Goal: Task Accomplishment & Management: Manage account settings

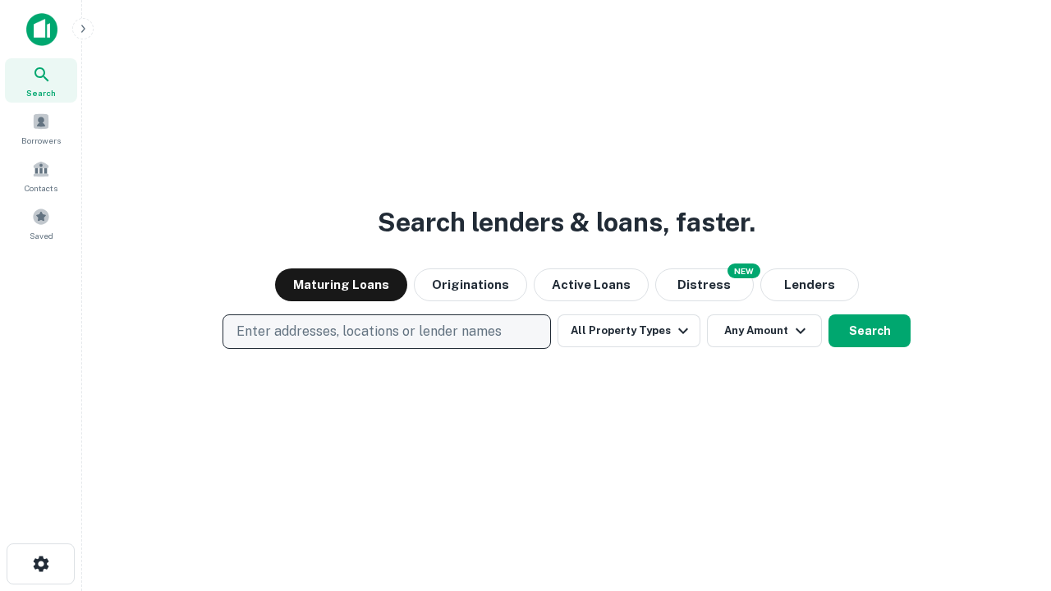
click at [386, 332] on p "Enter addresses, locations or lender names" at bounding box center [368, 332] width 265 height 20
type input "**********"
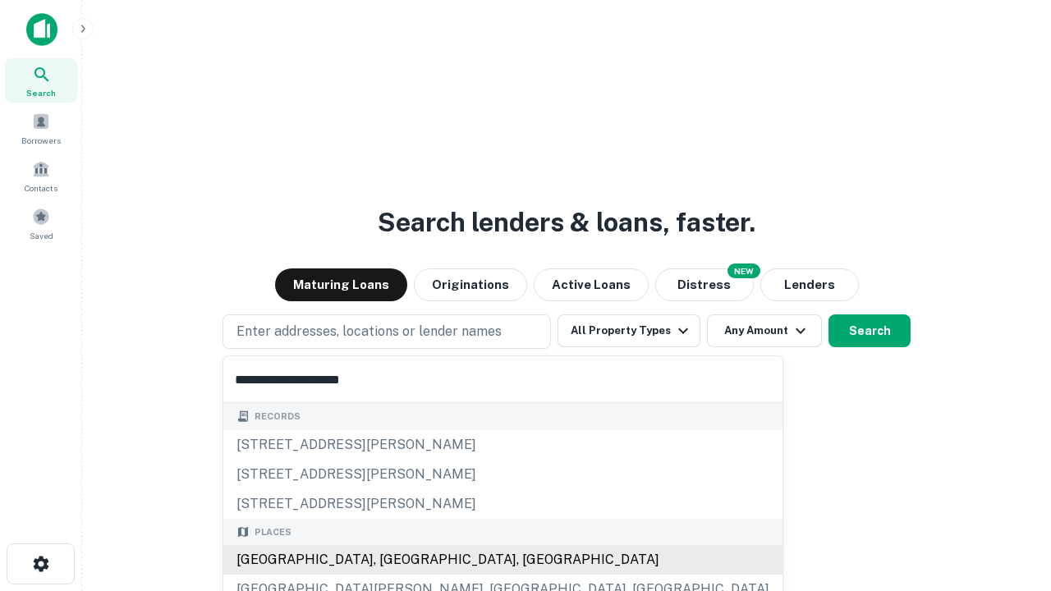
click at [392, 560] on div "Santa Monica, CA, USA" at bounding box center [502, 560] width 559 height 30
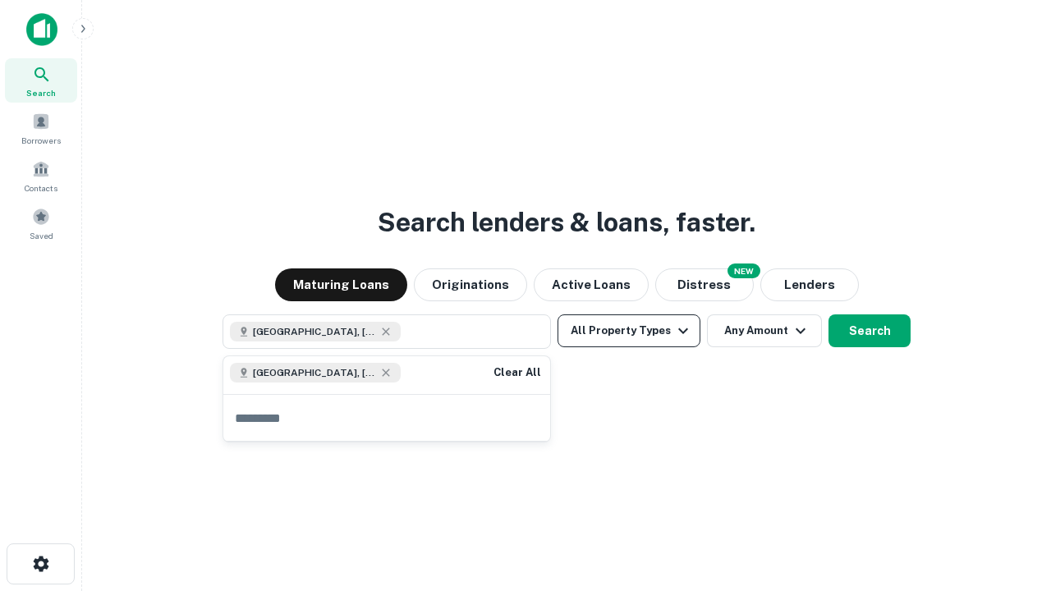
click at [629, 331] on button "All Property Types" at bounding box center [628, 330] width 143 height 33
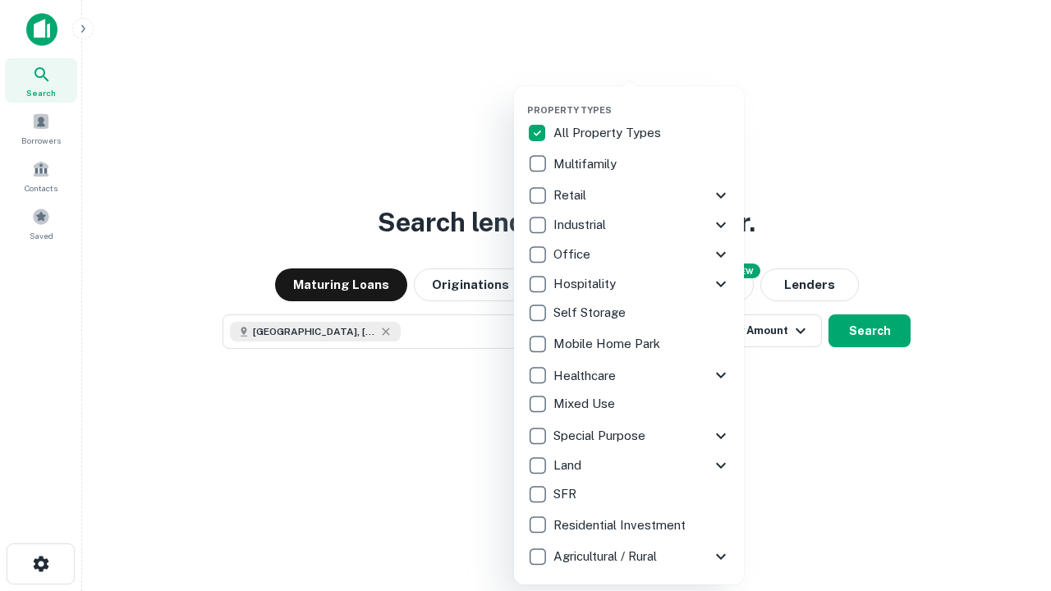
click at [642, 99] on button "button" at bounding box center [642, 99] width 230 height 1
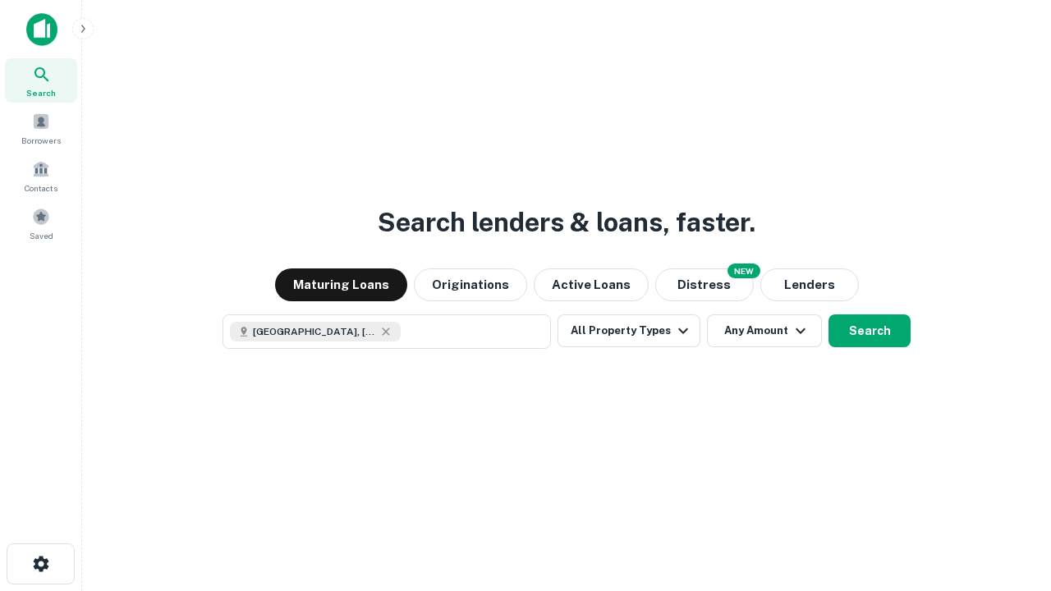
scroll to position [26, 0]
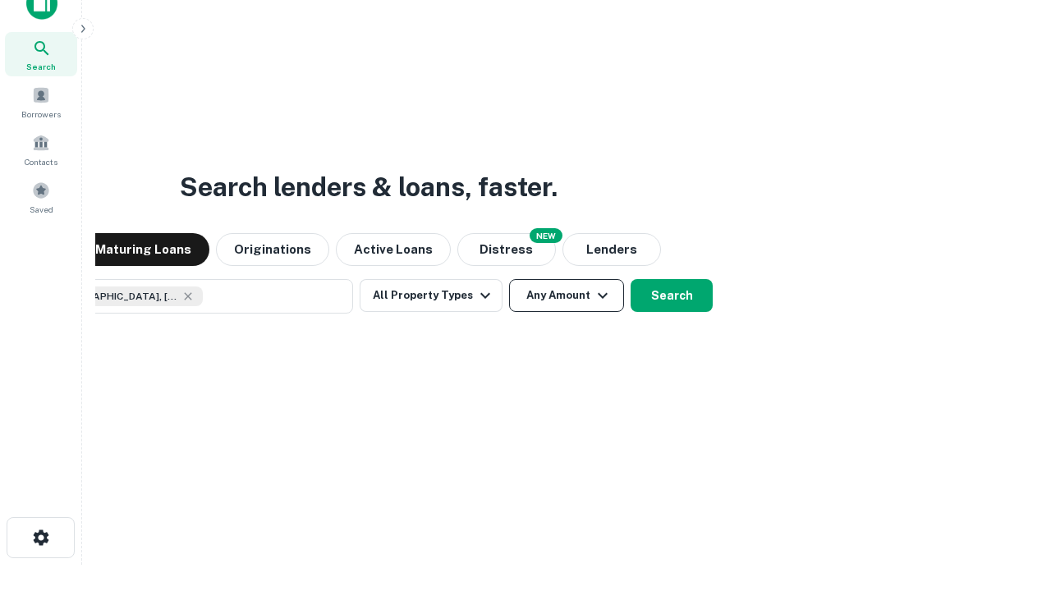
click at [509, 279] on button "Any Amount" at bounding box center [566, 295] width 115 height 33
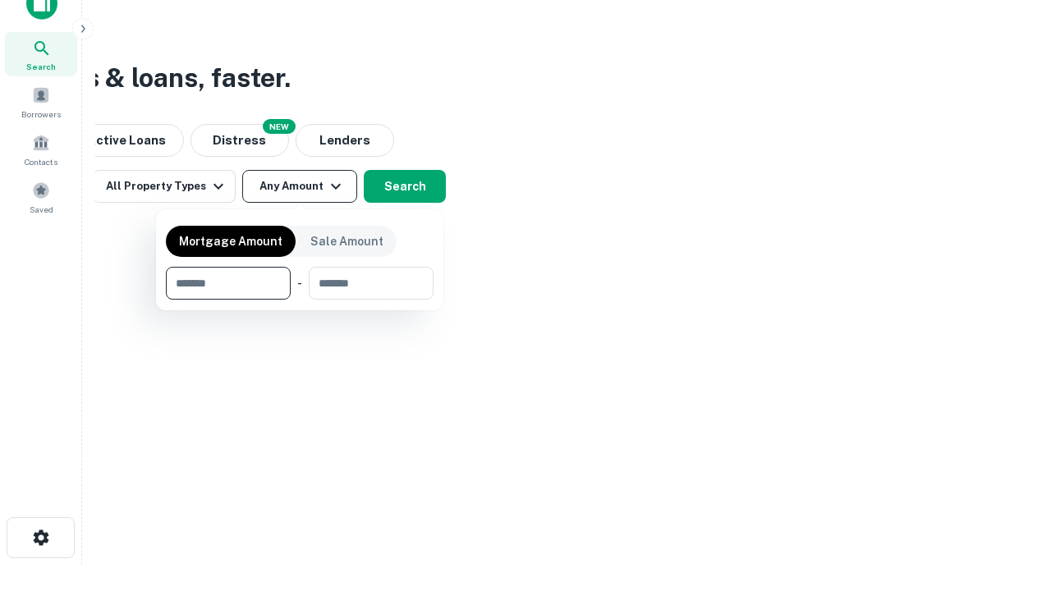
type input "*******"
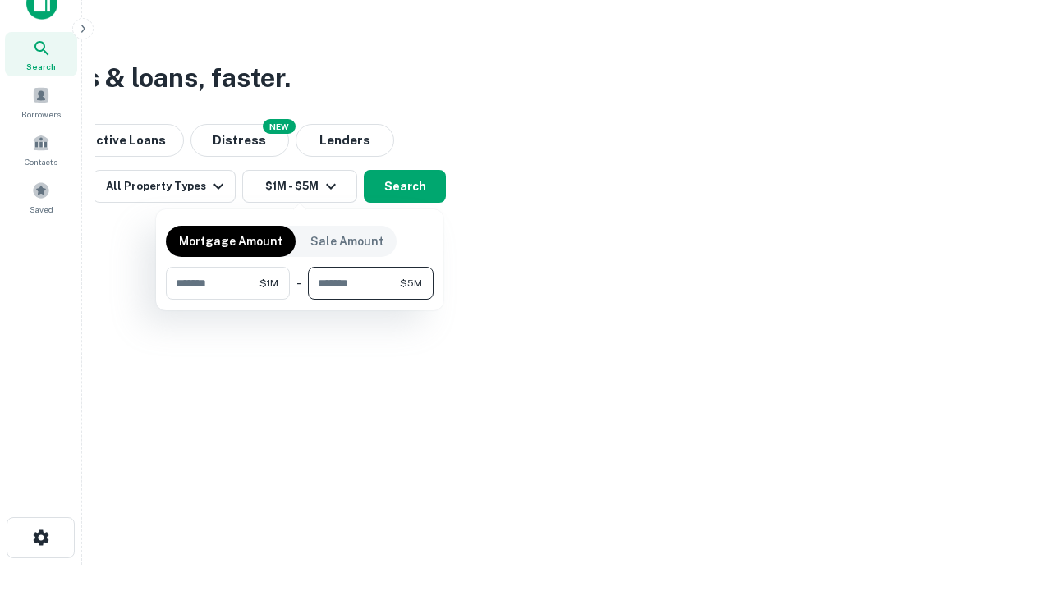
type input "*******"
click at [300, 300] on button "button" at bounding box center [300, 300] width 268 height 1
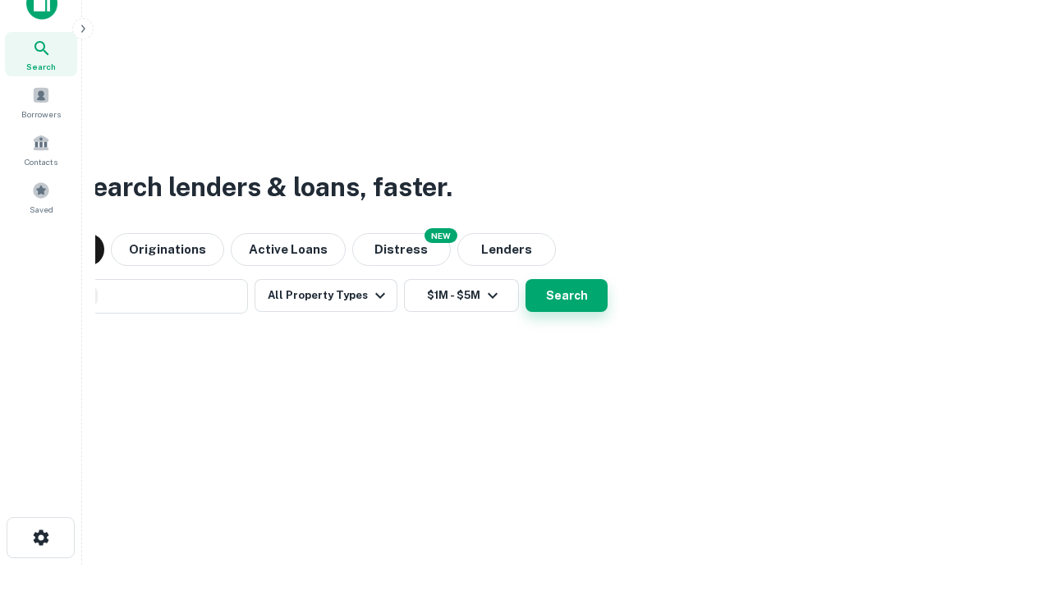
click at [525, 279] on button "Search" at bounding box center [566, 295] width 82 height 33
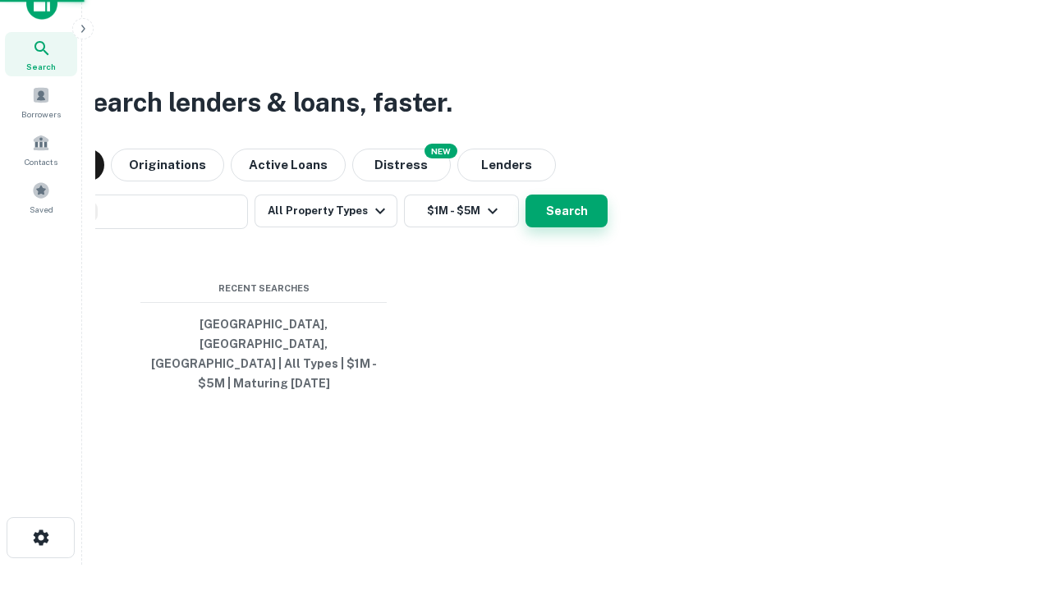
scroll to position [53, 465]
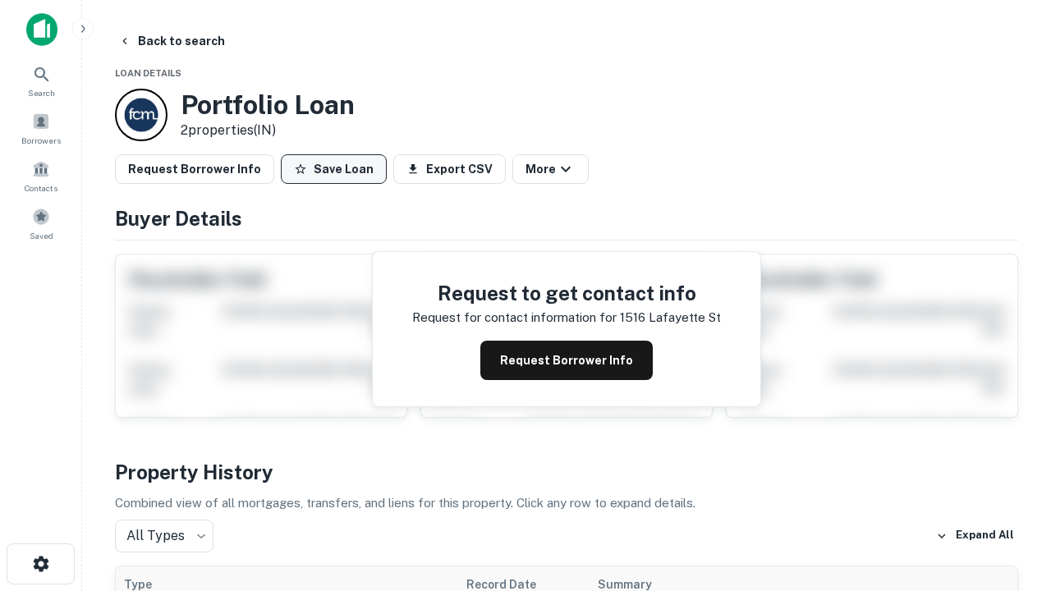
click at [333, 169] on button "Save Loan" at bounding box center [334, 169] width 106 height 30
click at [337, 169] on button "Loan Saved" at bounding box center [337, 169] width 113 height 30
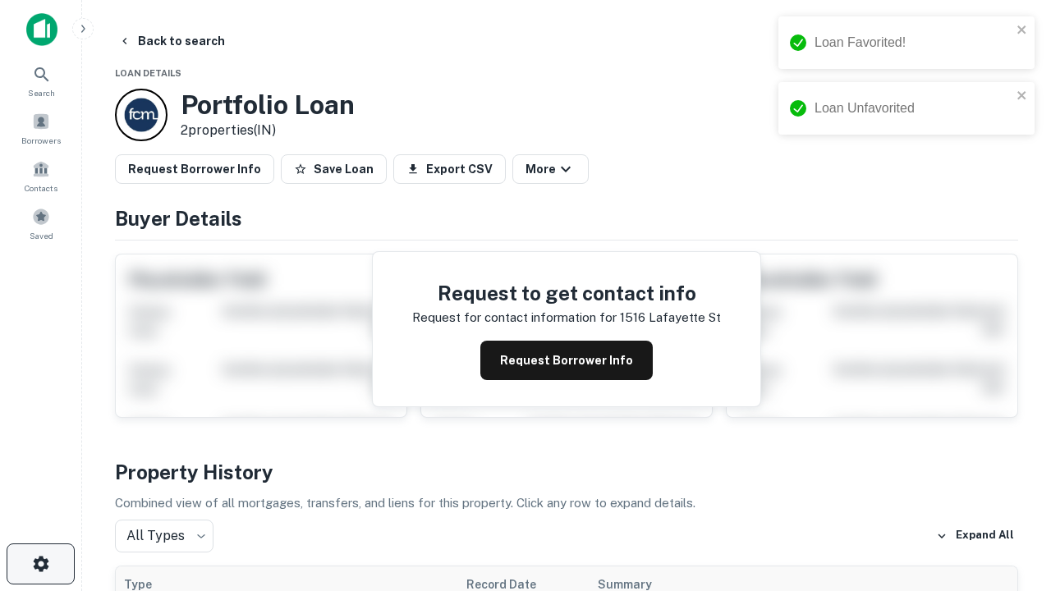
click at [40, 564] on icon "button" at bounding box center [41, 564] width 20 height 20
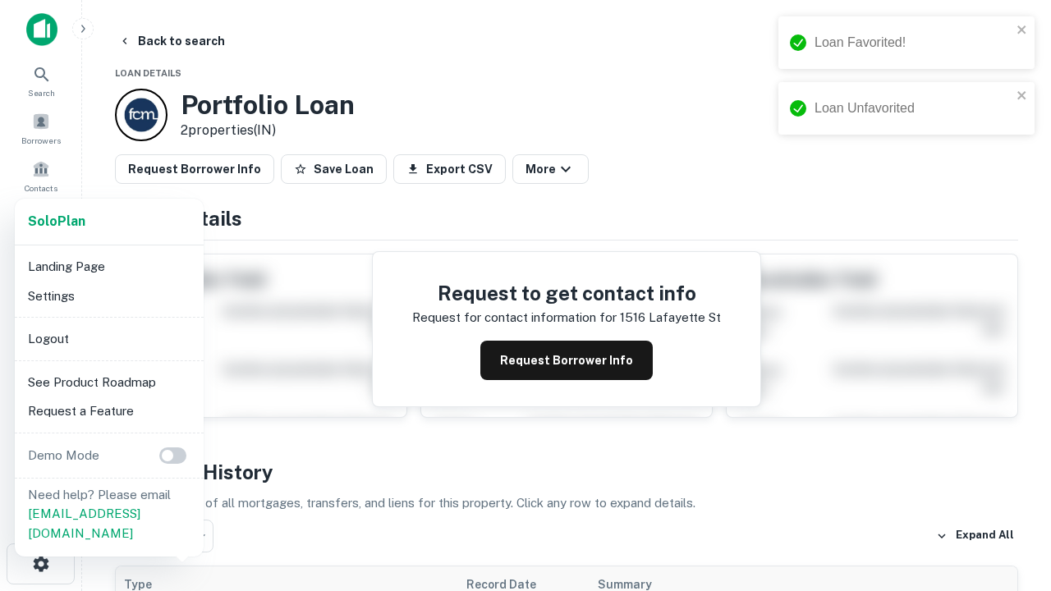
click at [108, 338] on li "Logout" at bounding box center [109, 339] width 176 height 30
